Goal: Browse casually: Explore the website without a specific task or goal

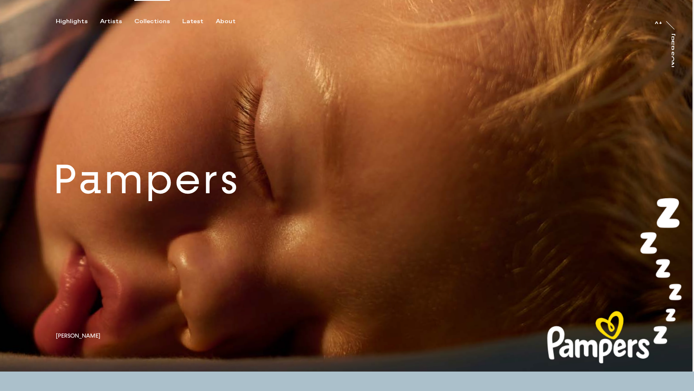
click at [152, 24] on div "Collections" at bounding box center [152, 21] width 36 height 7
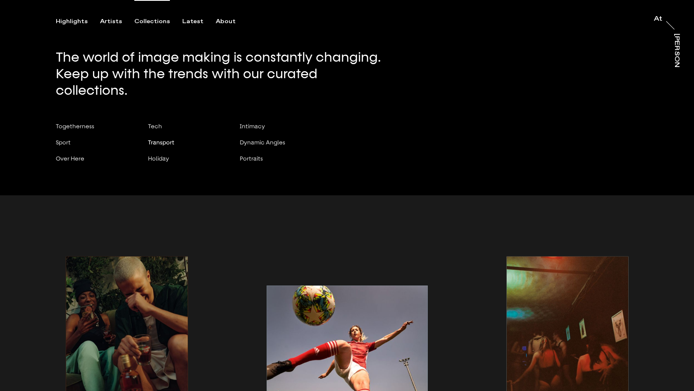
click at [162, 139] on span "Transport" at bounding box center [161, 142] width 26 height 7
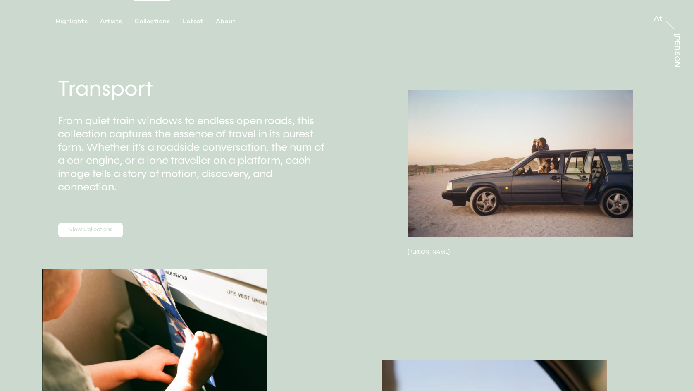
click at [142, 21] on div "Collections" at bounding box center [152, 21] width 36 height 7
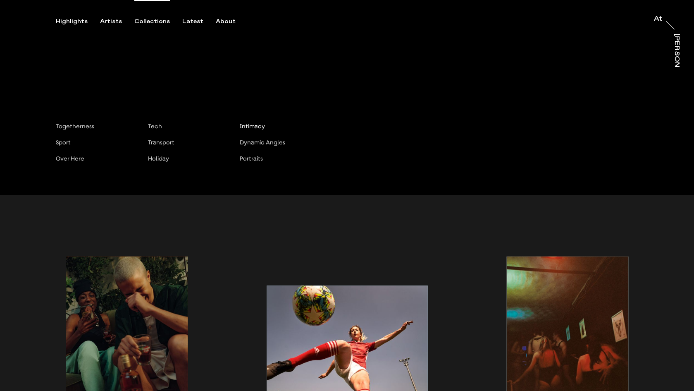
click at [250, 123] on span "Intimacy" at bounding box center [252, 126] width 25 height 7
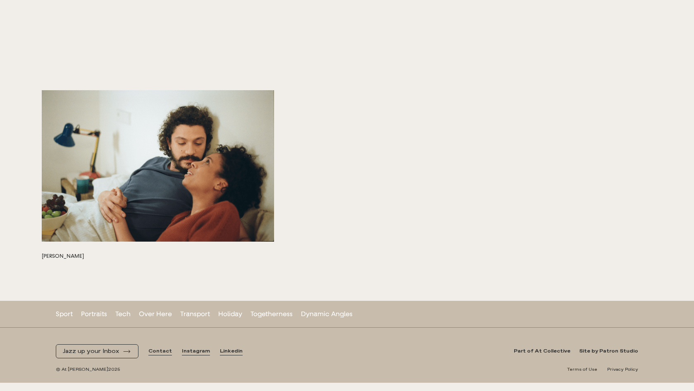
scroll to position [5182, 0]
